Goal: Task Accomplishment & Management: Manage account settings

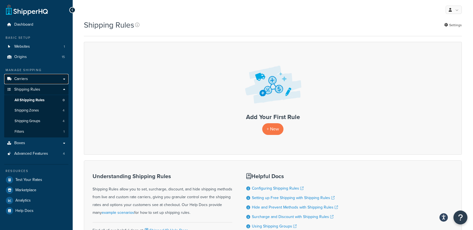
click at [35, 78] on link "Carriers" at bounding box center [36, 79] width 64 height 10
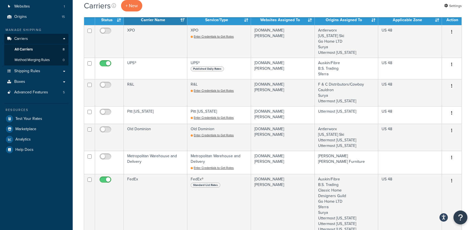
scroll to position [22, 0]
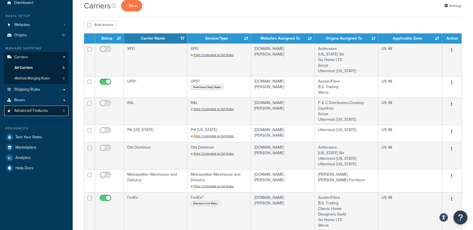
click at [29, 109] on span "Advanced Features" at bounding box center [31, 111] width 34 height 5
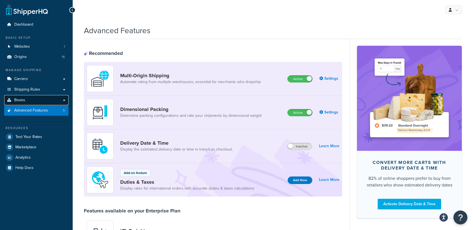
click at [55, 98] on link "Boxes" at bounding box center [36, 100] width 64 height 10
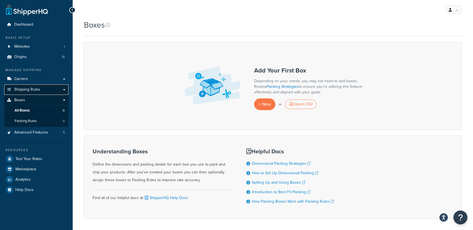
click at [61, 87] on link "Shipping Rules" at bounding box center [36, 90] width 64 height 10
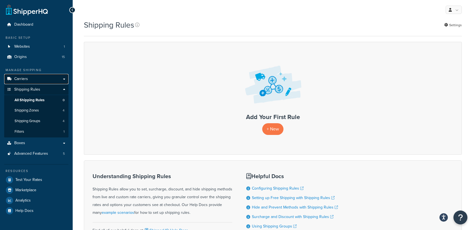
click at [61, 79] on link "Carriers" at bounding box center [36, 79] width 64 height 10
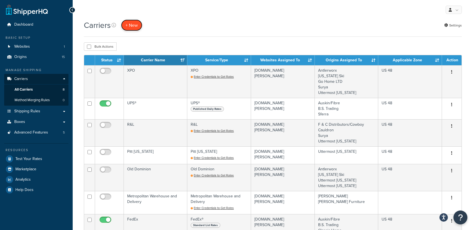
click at [129, 28] on button "+ New" at bounding box center [131, 25] width 21 height 11
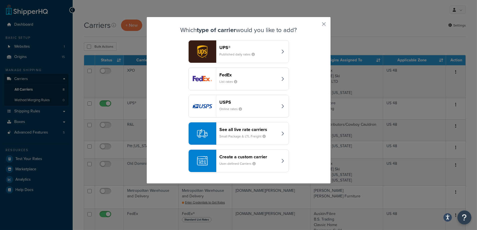
click at [271, 159] on header "Create a custom carrier" at bounding box center [249, 156] width 58 height 5
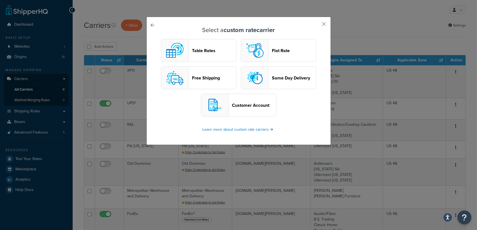
click at [277, 53] on header "Flat Rate" at bounding box center [294, 50] width 44 height 5
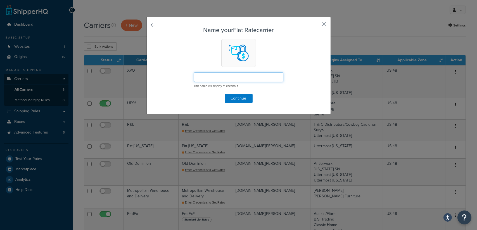
click at [212, 77] on input "text" at bounding box center [238, 77] width 89 height 9
type input "B"
type input "W"
type input "Bernhardt White Glove Service"
click at [235, 99] on button "Continue" at bounding box center [239, 98] width 28 height 9
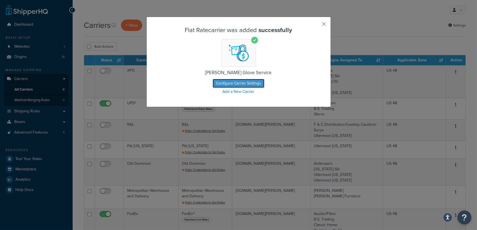
click at [235, 83] on button "Configure Carrier Settings" at bounding box center [239, 83] width 52 height 9
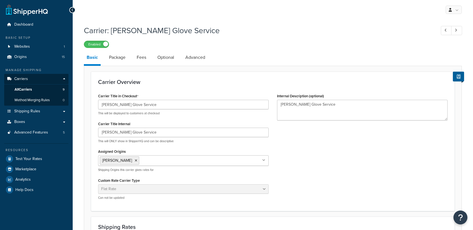
select select "flat"
drag, startPoint x: 218, startPoint y: 164, endPoint x: 218, endPoint y: 161, distance: 3.4
click at [218, 163] on ul "[PERSON_NAME]" at bounding box center [183, 161] width 170 height 11
click at [259, 144] on div "Carrier Title in Checkout [PERSON_NAME] Glove Service This will be displayed to…" at bounding box center [183, 148] width 179 height 112
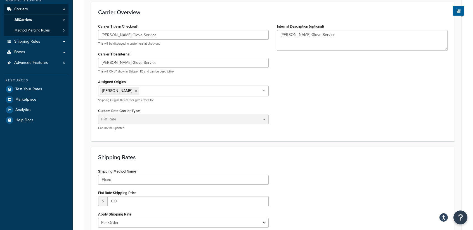
scroll to position [93, 0]
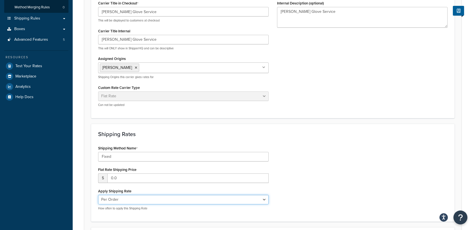
click at [135, 199] on select "Per Order Per Item Per Package" at bounding box center [183, 199] width 170 height 9
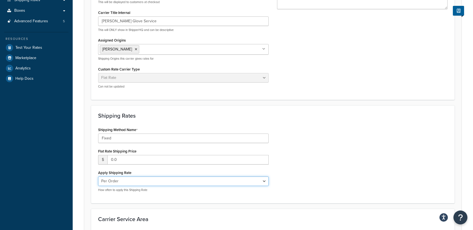
scroll to position [149, 0]
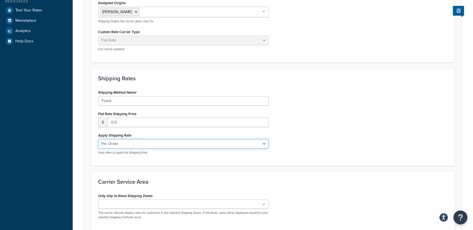
click at [125, 144] on select "Per Order Per Item Per Package" at bounding box center [183, 143] width 170 height 9
click at [98, 139] on select "Per Order Per Item Per Package" at bounding box center [183, 143] width 170 height 9
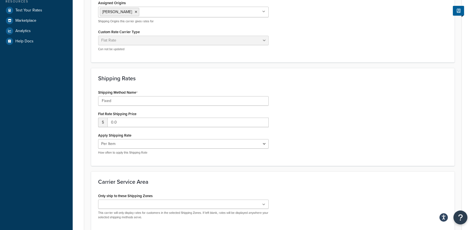
click at [139, 155] on div "Shipping Method Name Fixed Flat Rate Shipping Price $ 0.0 Apply Shipping Rate P…" at bounding box center [183, 124] width 179 height 71
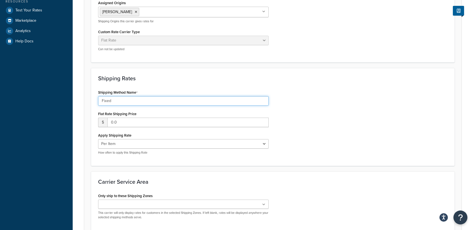
click at [122, 102] on input "Fixed" at bounding box center [183, 100] width 170 height 9
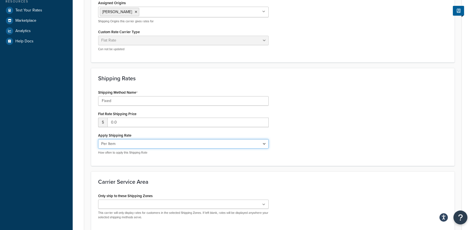
click at [122, 144] on select "Per Order Per Item Per Package" at bounding box center [183, 143] width 170 height 9
click at [98, 139] on select "Per Order Per Item Per Package" at bounding box center [183, 143] width 170 height 9
click at [133, 145] on select "Per Order Per Item Per Package" at bounding box center [183, 143] width 170 height 9
select select "item"
click at [98, 139] on select "Per Order Per Item Per Package" at bounding box center [183, 143] width 170 height 9
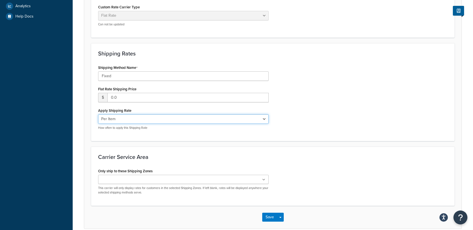
scroll to position [200, 0]
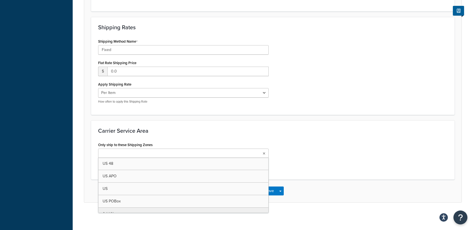
click at [251, 153] on ul at bounding box center [183, 153] width 170 height 9
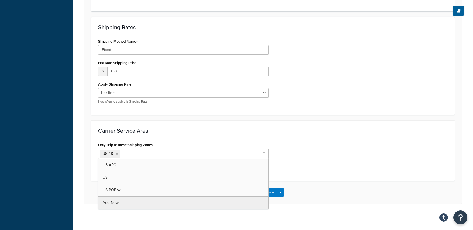
click at [228, 141] on div "Only ship to these Shipping Zones US 48 US APO US US POBox Add New This carrier…" at bounding box center [183, 155] width 170 height 29
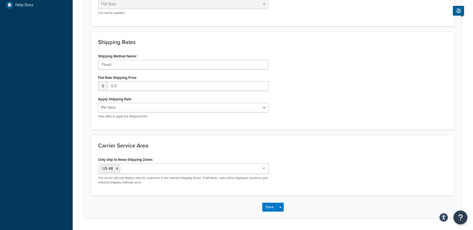
scroll to position [163, 0]
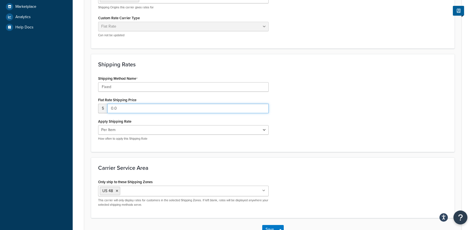
drag, startPoint x: 123, startPoint y: 107, endPoint x: 107, endPoint y: 104, distance: 16.2
click at [107, 104] on div "$ 0.0" at bounding box center [183, 108] width 170 height 9
type input "325.00"
drag, startPoint x: 381, startPoint y: 100, endPoint x: 376, endPoint y: 99, distance: 4.8
click at [376, 99] on div "Shipping Method Name Fixed Flat Rate Shipping Price $ 325.00 Apply Shipping Rat…" at bounding box center [272, 110] width 357 height 71
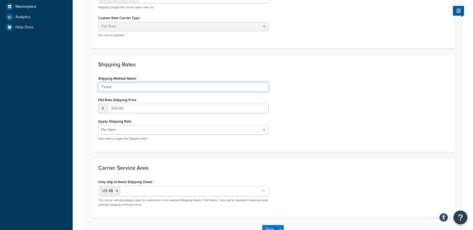
click at [118, 86] on input "Fixed" at bounding box center [183, 86] width 170 height 9
type input "White Glove Fixed Rate"
click at [359, 108] on div "Shipping Method Name White Glove Fixed Rate Flat Rate Shipping Price $ 325.00 A…" at bounding box center [272, 110] width 357 height 71
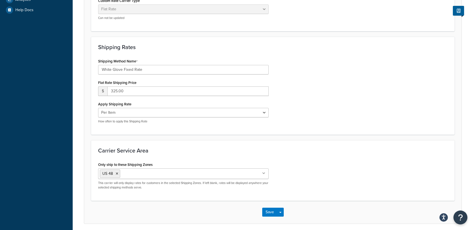
scroll to position [201, 0]
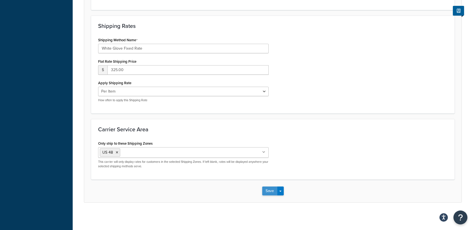
click at [269, 190] on button "Save" at bounding box center [269, 191] width 15 height 9
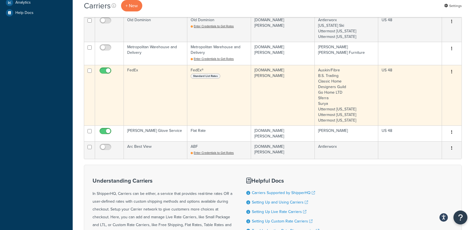
scroll to position [205, 0]
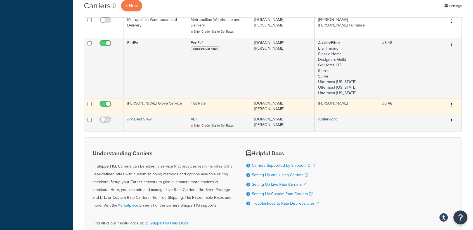
click at [451, 106] on icon "button" at bounding box center [451, 105] width 1 height 4
click at [416, 113] on link "Edit" at bounding box center [429, 115] width 44 height 11
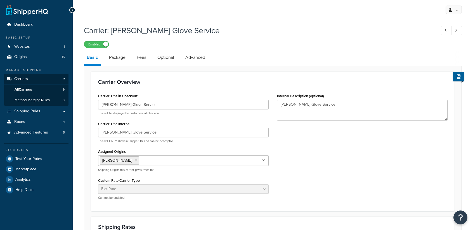
select select "flat"
select select "item"
click at [121, 58] on link "Package" at bounding box center [117, 57] width 22 height 13
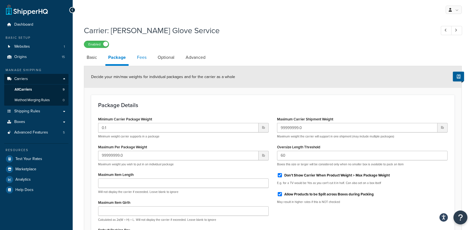
click at [144, 58] on link "Fees" at bounding box center [141, 57] width 15 height 13
select select "AFTER"
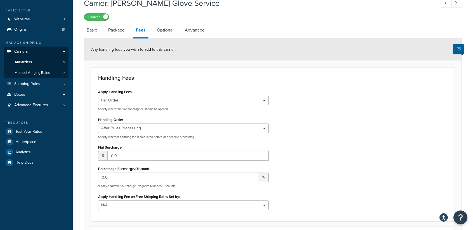
scroll to position [56, 0]
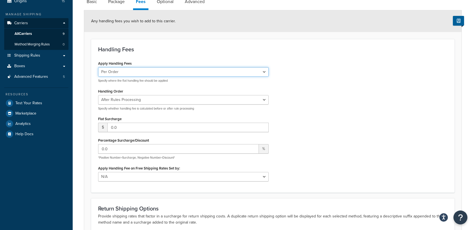
click at [142, 73] on select "Per Order Per Item Per Package" at bounding box center [183, 71] width 170 height 9
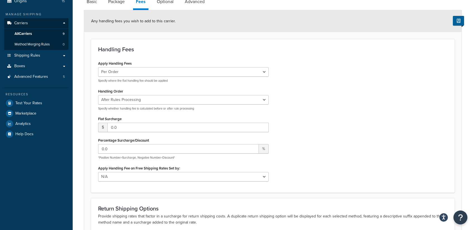
click at [175, 58] on div "Handling Fees Apply Handling Fees Per Order Per Item Per Package Specify where …" at bounding box center [272, 116] width 363 height 154
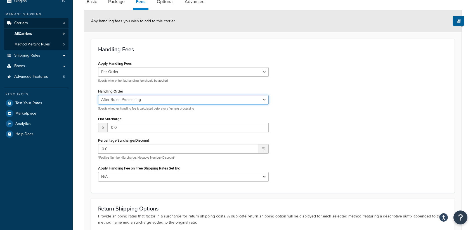
click at [133, 97] on select "Before Rules Processing After Rules Processing" at bounding box center [183, 99] width 170 height 9
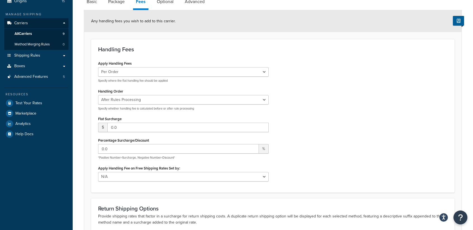
click at [145, 89] on div "Handling Order Before Rules Processing After Rules Processing Specify whether h…" at bounding box center [183, 98] width 170 height 23
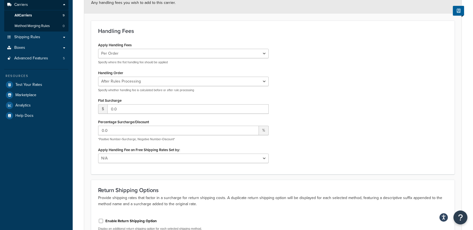
scroll to position [37, 0]
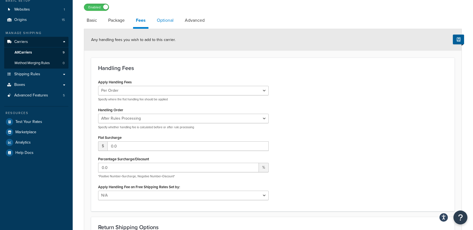
click at [166, 20] on link "Optional" at bounding box center [165, 20] width 22 height 13
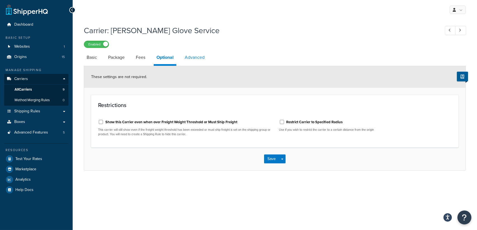
click at [191, 57] on link "Advanced" at bounding box center [194, 57] width 25 height 13
select select "false"
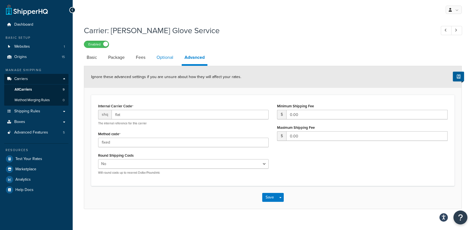
click at [168, 60] on link "Optional" at bounding box center [165, 57] width 22 height 13
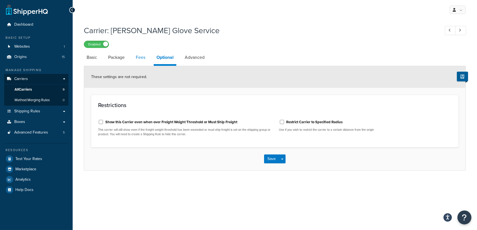
click at [147, 58] on link "Fees" at bounding box center [140, 57] width 15 height 13
select select "AFTER"
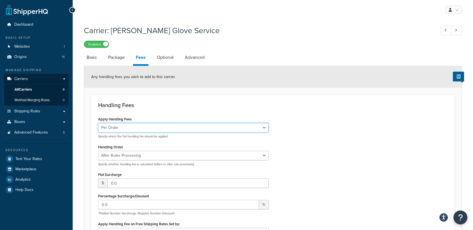
click at [144, 128] on select "Per Order Per Item Per Package" at bounding box center [183, 127] width 170 height 9
drag, startPoint x: 156, startPoint y: 111, endPoint x: 143, endPoint y: 153, distance: 43.8
click at [156, 111] on div "Handling Fees Apply Handling Fees Per Order Per Item Per Package Specify where …" at bounding box center [272, 172] width 363 height 154
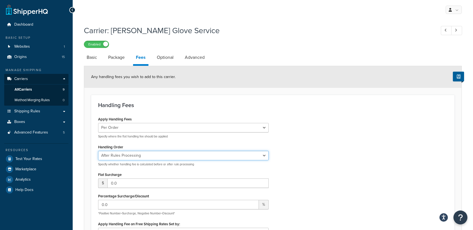
click at [135, 158] on select "Before Rules Processing After Rules Processing" at bounding box center [183, 155] width 170 height 9
click at [141, 145] on div "Handling Order Before Rules Processing After Rules Processing Specify whether h…" at bounding box center [183, 154] width 170 height 23
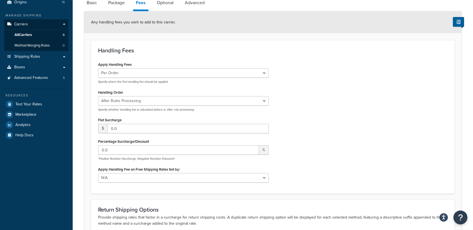
scroll to position [74, 0]
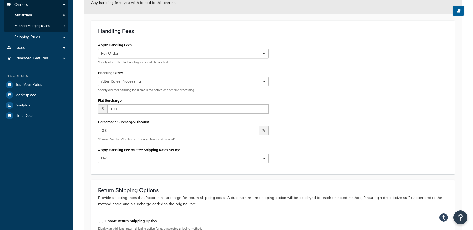
click at [313, 62] on div "Apply Handling Fees Per Order Per Item Per Package Specify where the flat handl…" at bounding box center [272, 104] width 357 height 126
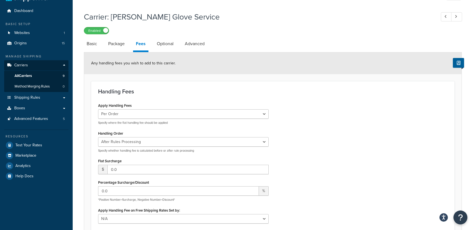
scroll to position [0, 0]
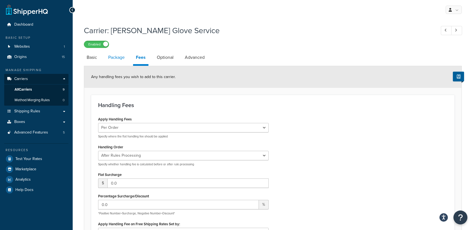
click at [116, 59] on link "Package" at bounding box center [116, 57] width 22 height 13
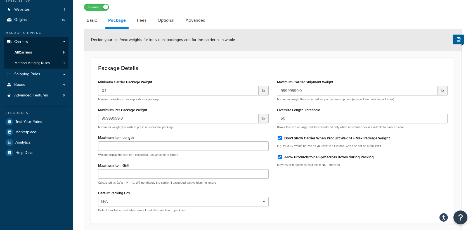
scroll to position [82, 0]
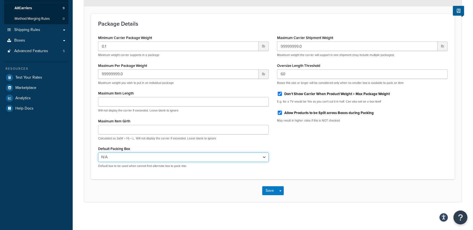
click at [173, 158] on select "N/A" at bounding box center [183, 157] width 170 height 9
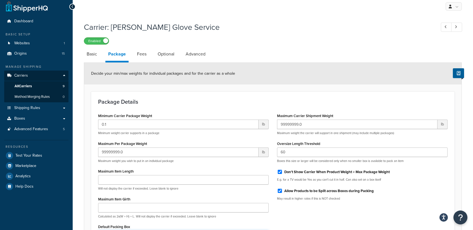
scroll to position [0, 0]
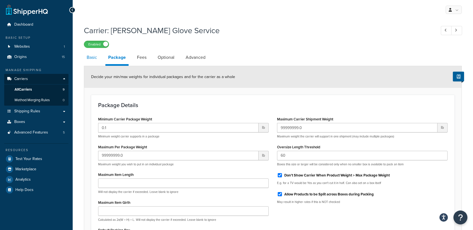
click at [93, 59] on link "Basic" at bounding box center [92, 57] width 16 height 13
select select "flat"
select select "item"
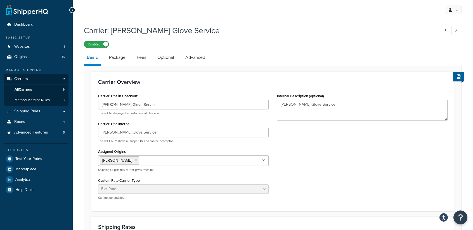
click at [99, 44] on label "Enabled" at bounding box center [96, 44] width 25 height 7
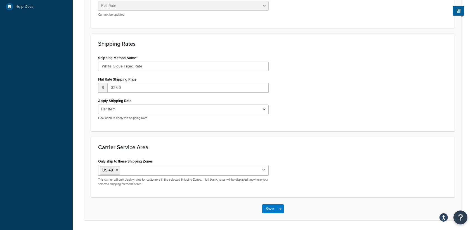
scroll to position [201, 0]
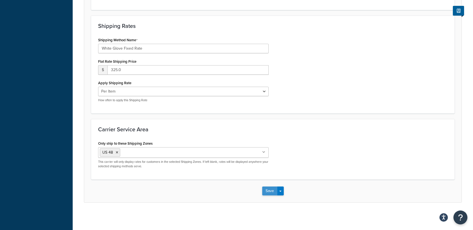
click at [265, 190] on button "Save" at bounding box center [269, 191] width 15 height 9
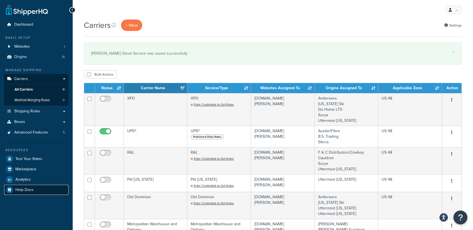
click at [21, 190] on span "Help Docs" at bounding box center [24, 190] width 18 height 5
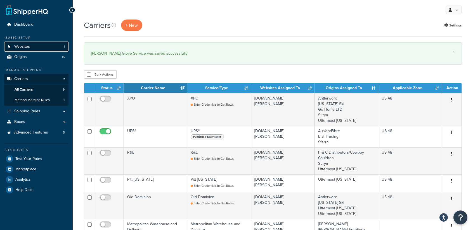
click at [30, 46] on link "Websites 1" at bounding box center [36, 47] width 64 height 10
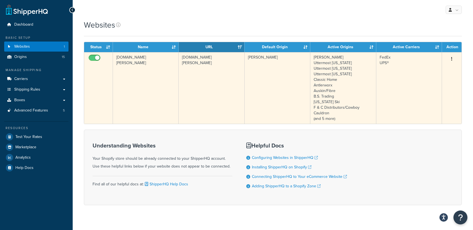
click at [452, 59] on button "button" at bounding box center [451, 59] width 8 height 9
click at [420, 68] on link "Edit" at bounding box center [429, 70] width 44 height 11
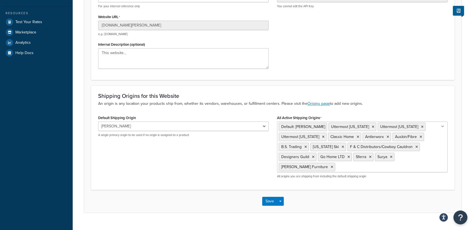
scroll to position [115, 0]
click at [259, 127] on select "Bernhardt Uttermost Virginia Uttermost California Uttermost Texas Classic Home …" at bounding box center [183, 126] width 170 height 9
click at [259, 152] on div "Default Shipping Origin Bernhardt Uttermost Virginia Uttermost California Utter…" at bounding box center [272, 148] width 357 height 69
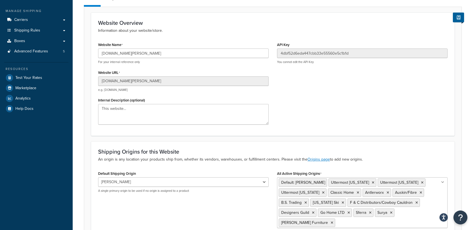
scroll to position [22, 0]
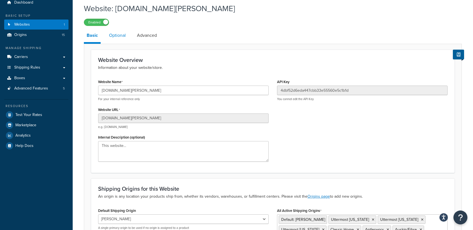
click at [116, 34] on link "Optional" at bounding box center [117, 35] width 22 height 13
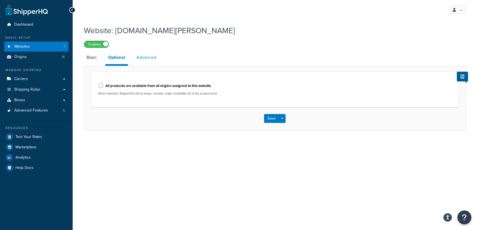
click at [151, 57] on link "Advanced" at bounding box center [145, 57] width 25 height 13
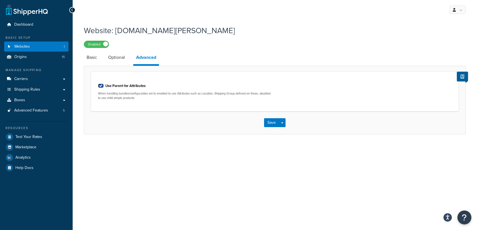
click at [101, 86] on input "Use Parent for Attributes" at bounding box center [101, 86] width 6 height 4
checkbox input "false"
click at [270, 122] on button "Save" at bounding box center [271, 122] width 15 height 9
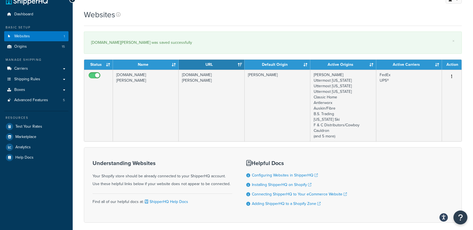
scroll to position [18, 0]
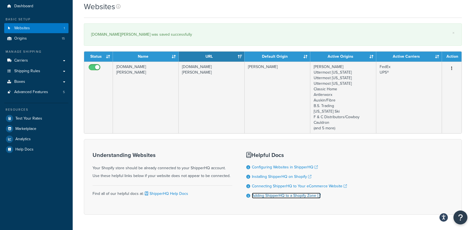
click at [287, 196] on link "Adding ShipperHQ to a Shopify Zone" at bounding box center [286, 196] width 69 height 6
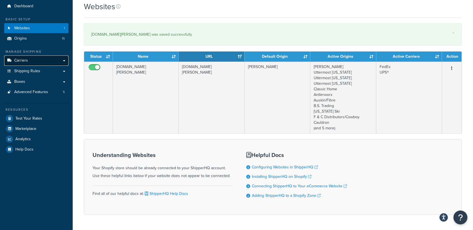
click at [60, 59] on link "Carriers" at bounding box center [36, 61] width 64 height 10
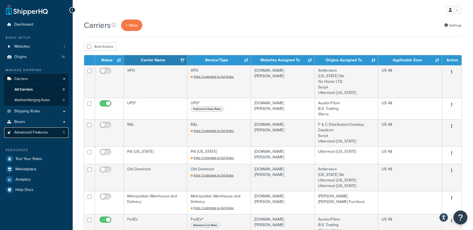
click at [29, 133] on span "Advanced Features" at bounding box center [31, 132] width 34 height 5
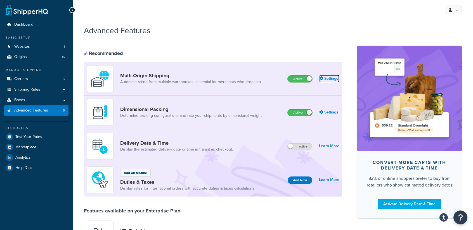
click at [328, 80] on link "Settings" at bounding box center [329, 79] width 20 height 8
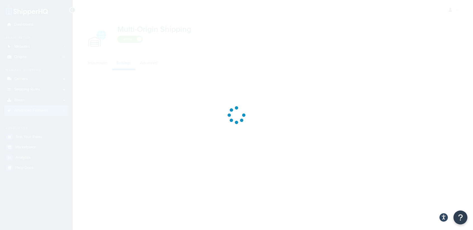
select select "false"
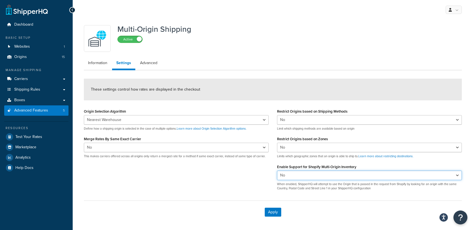
click at [305, 175] on select "Yes No" at bounding box center [369, 175] width 185 height 9
select select "true"
click at [277, 171] on select "Yes No" at bounding box center [369, 175] width 185 height 9
click at [270, 164] on div "Origin Selection Algorithm Nearest Warehouse Fewest Warehouses Define how a shi…" at bounding box center [273, 152] width 386 height 88
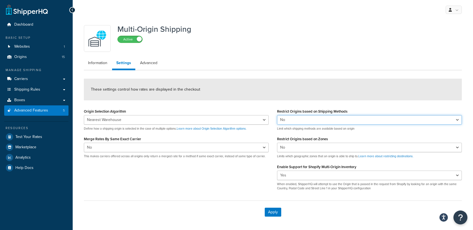
click at [296, 120] on select "Yes No" at bounding box center [369, 119] width 185 height 9
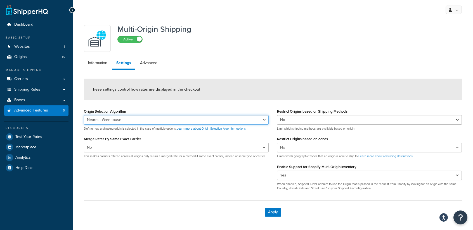
click at [247, 121] on select "Nearest Warehouse Fewest Warehouses" at bounding box center [176, 119] width 185 height 9
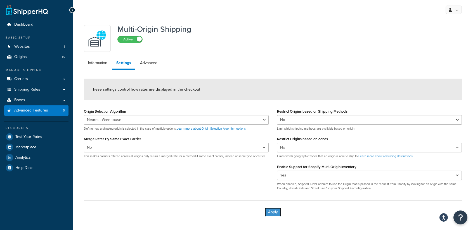
drag, startPoint x: 271, startPoint y: 212, endPoint x: 269, endPoint y: 210, distance: 3.4
click at [269, 210] on button "Apply" at bounding box center [272, 212] width 16 height 9
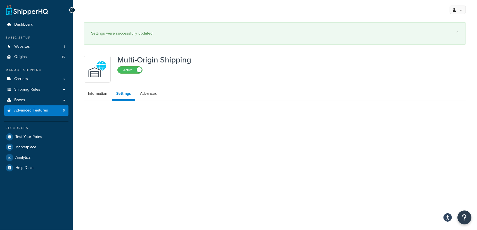
select select "false"
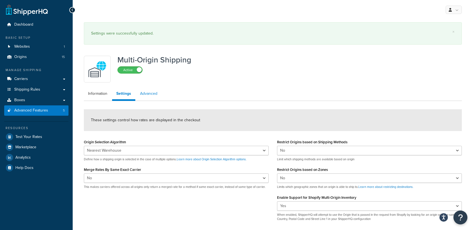
scroll to position [37, 0]
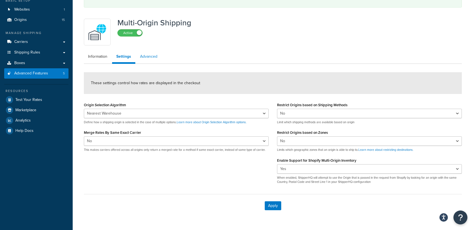
click at [151, 56] on link "Advanced" at bounding box center [149, 56] width 26 height 11
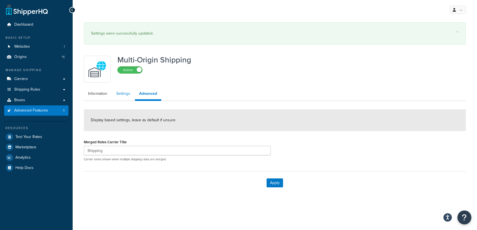
click at [121, 93] on link "Settings" at bounding box center [123, 93] width 22 height 11
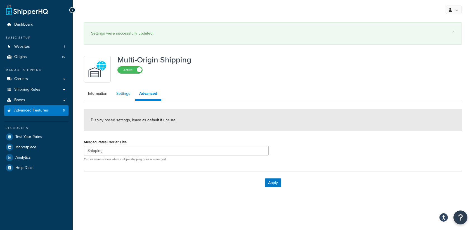
select select "false"
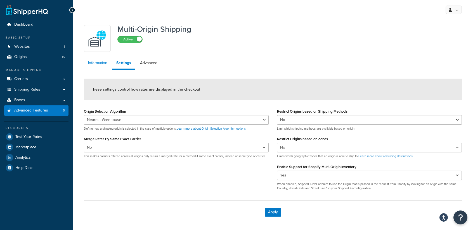
click at [99, 63] on link "Information" at bounding box center [98, 63] width 28 height 11
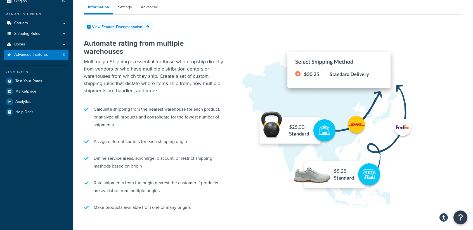
scroll to position [37, 0]
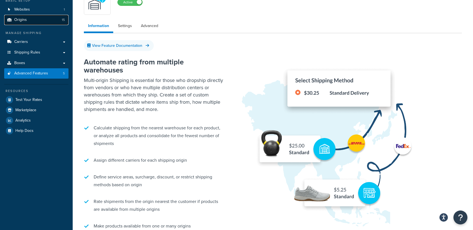
click at [24, 19] on span "Origins" at bounding box center [20, 20] width 13 height 5
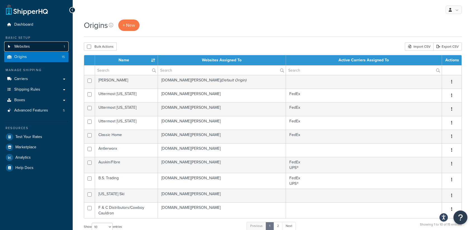
click at [25, 46] on span "Websites" at bounding box center [22, 46] width 16 height 5
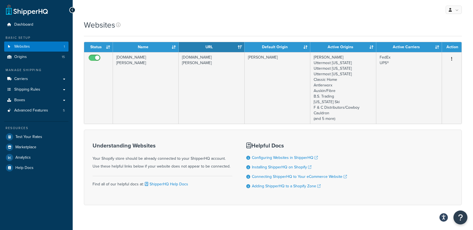
click at [287, 33] on div "Websites" at bounding box center [273, 28] width 378 height 17
